Goal: Transaction & Acquisition: Purchase product/service

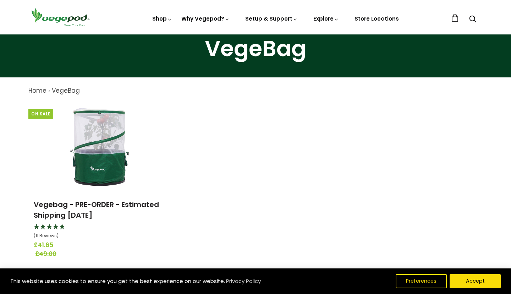
scroll to position [77, 0]
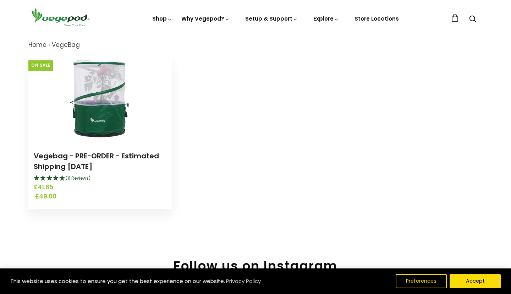
click at [102, 102] on img at bounding box center [100, 98] width 89 height 89
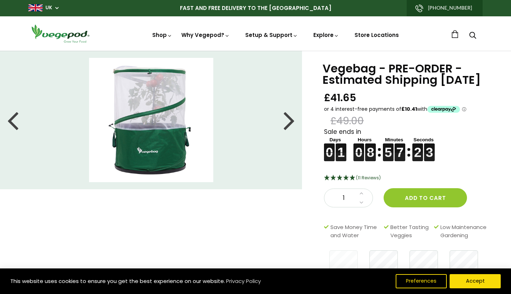
click at [292, 119] on div at bounding box center [289, 120] width 11 height 32
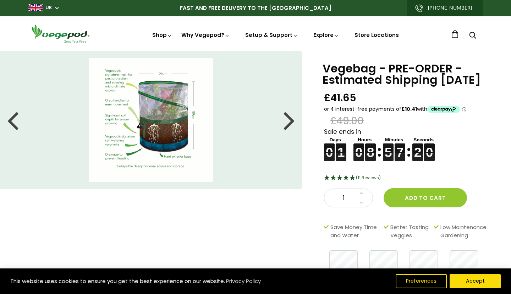
click at [292, 119] on div at bounding box center [289, 120] width 11 height 32
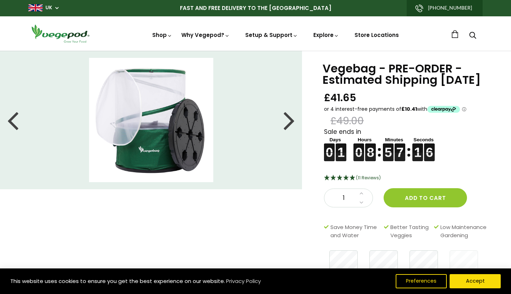
click at [292, 119] on div at bounding box center [289, 120] width 11 height 32
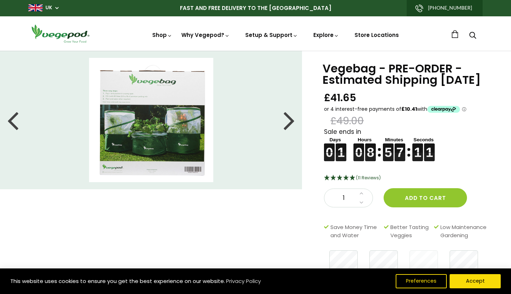
click at [292, 119] on div at bounding box center [289, 120] width 11 height 32
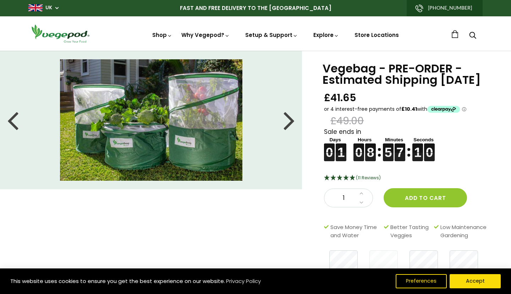
click at [292, 119] on div at bounding box center [289, 120] width 11 height 32
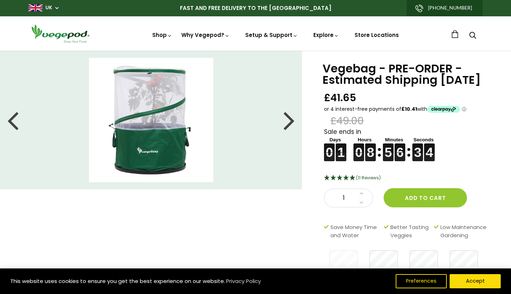
click at [11, 119] on div at bounding box center [12, 120] width 11 height 32
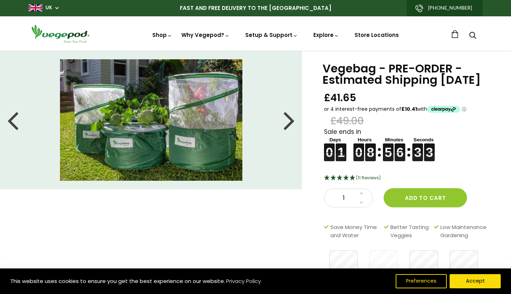
click at [12, 116] on div at bounding box center [12, 120] width 11 height 32
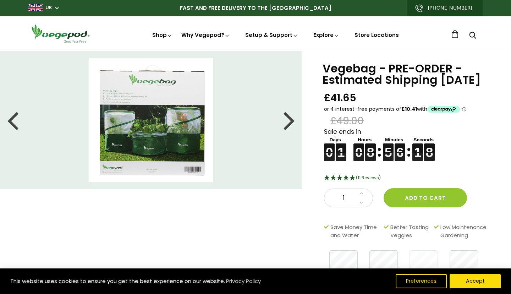
click at [9, 118] on div at bounding box center [12, 120] width 11 height 32
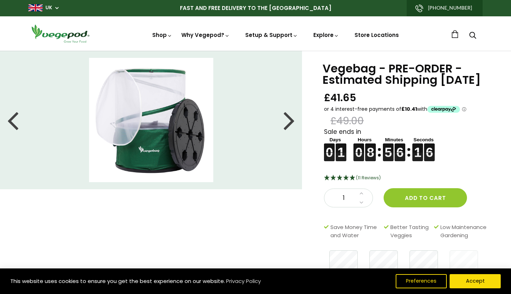
click at [11, 118] on div at bounding box center [12, 120] width 11 height 32
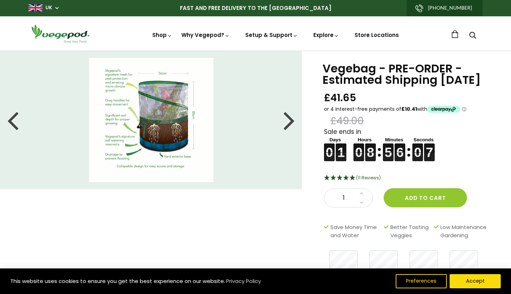
click at [17, 122] on div at bounding box center [12, 120] width 11 height 32
